Goal: Task Accomplishment & Management: Manage account settings

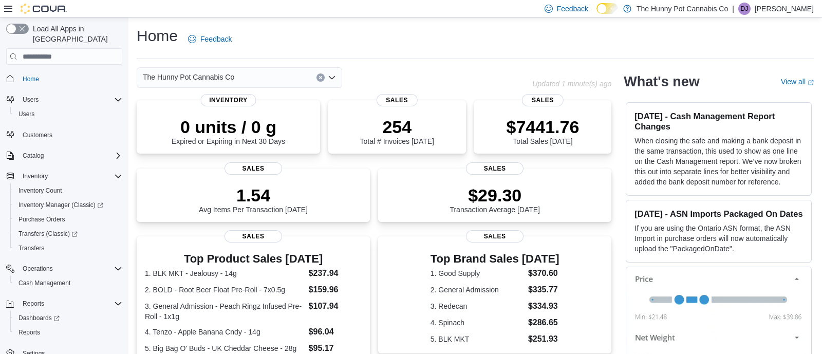
click at [772, 9] on p "[PERSON_NAME]" at bounding box center [783, 9] width 59 height 12
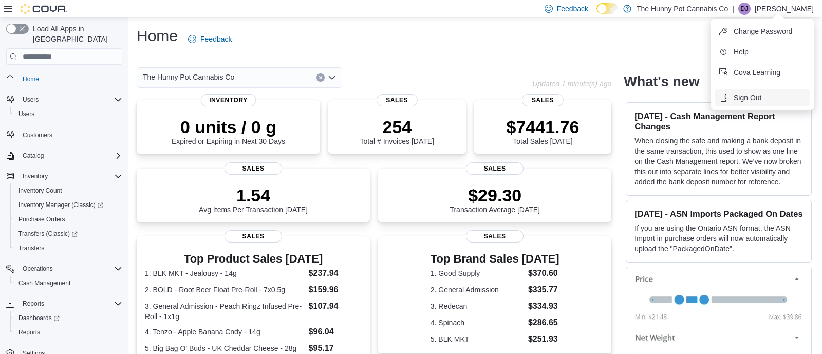
click at [734, 101] on span "Sign Out" at bounding box center [747, 97] width 28 height 10
